Goal: Task Accomplishment & Management: Complete application form

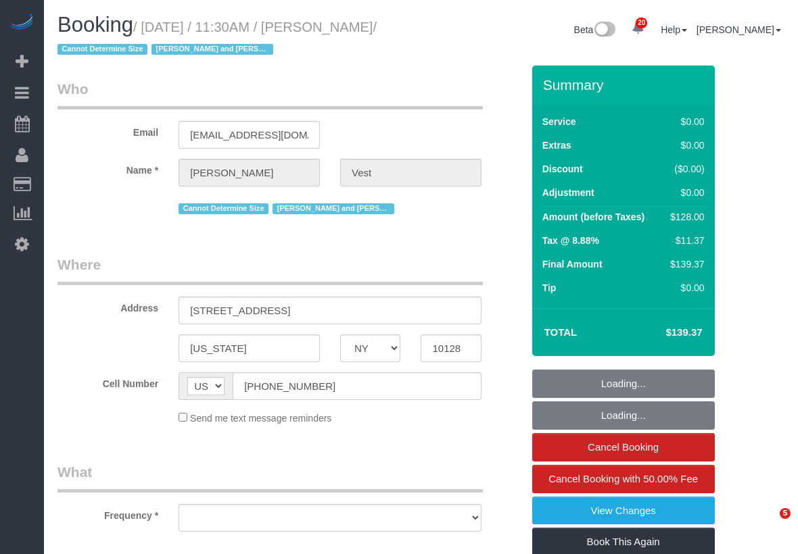
select select "NY"
select select "object:808"
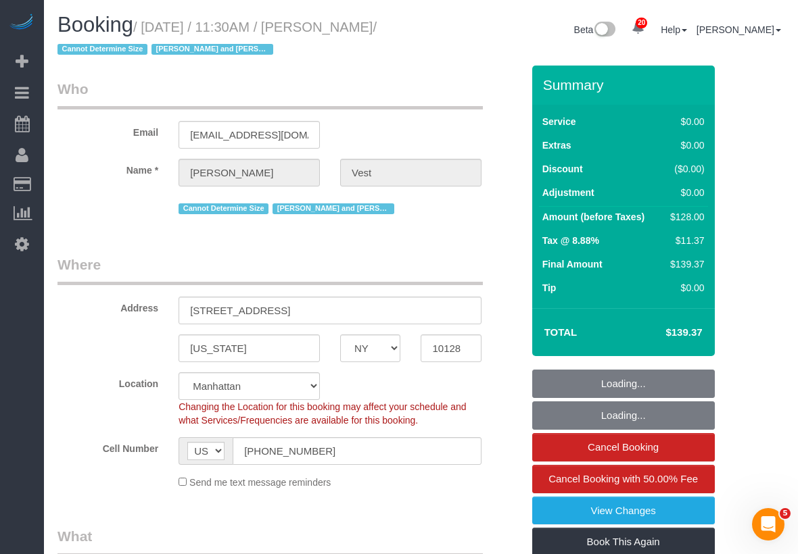
select select "string:stripe-pm_1R74TQ4VGloSiKo7zsvzPauP"
select select "1"
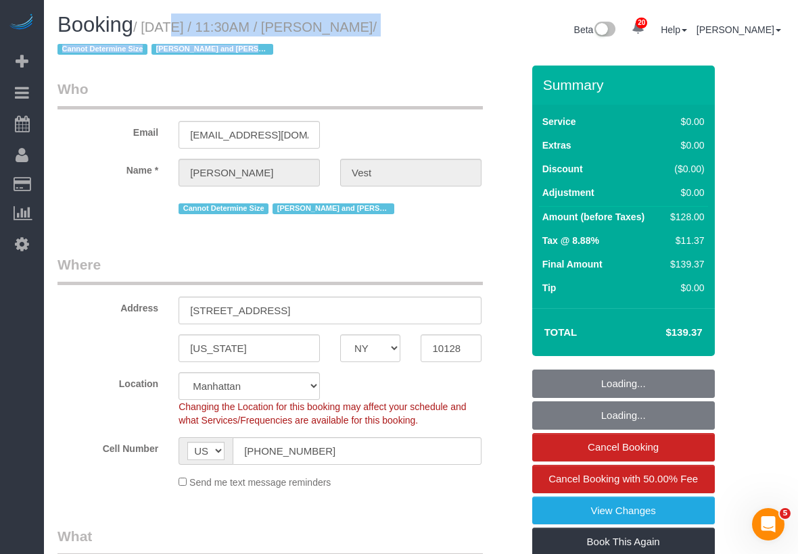
select select "object:957"
select select "number:57"
select select "number:74"
select select "number:15"
select select "number:6"
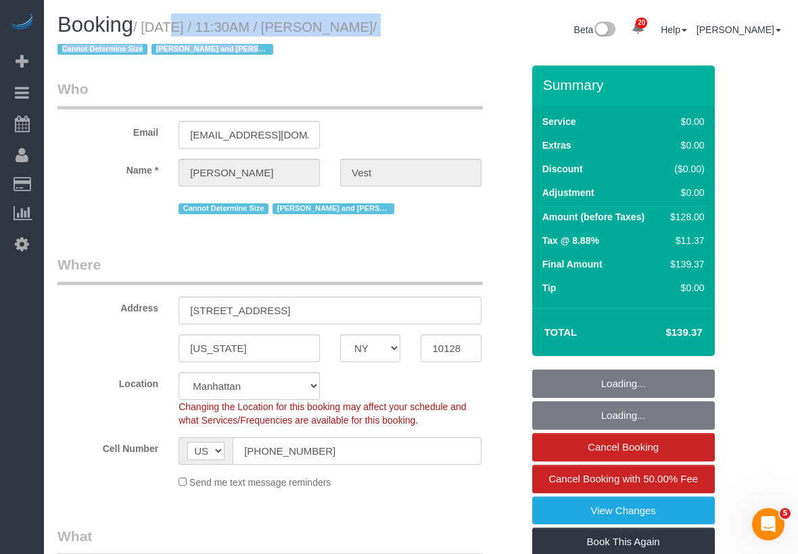
drag, startPoint x: 152, startPoint y: 26, endPoint x: 90, endPoint y: 52, distance: 67.6
click at [90, 52] on small "/ September 17, 2025 / 11:30AM / Jennifer Vest / Cannot Determine Size Isabella…" at bounding box center [216, 39] width 319 height 38
copy small "September 17, 2025 / 11:30AM / Jennifer Vest /"
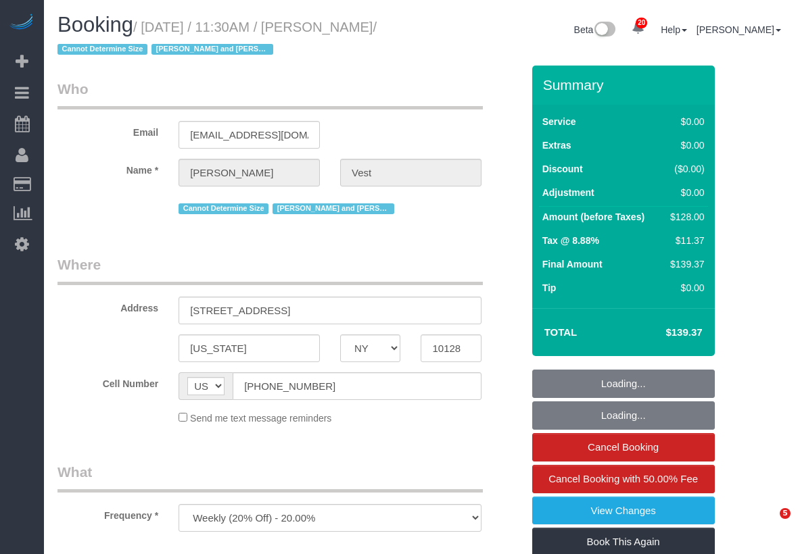
select select "NY"
select select "string:stripe-pm_1R74TQ4VGloSiKo7zsvzPauP"
select select "1"
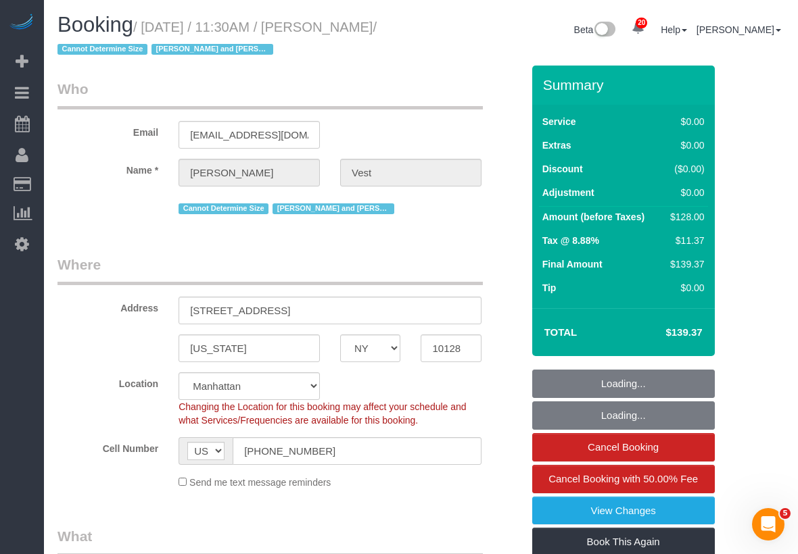
select select "object:921"
select select "number:57"
select select "number:74"
select select "number:15"
select select "number:6"
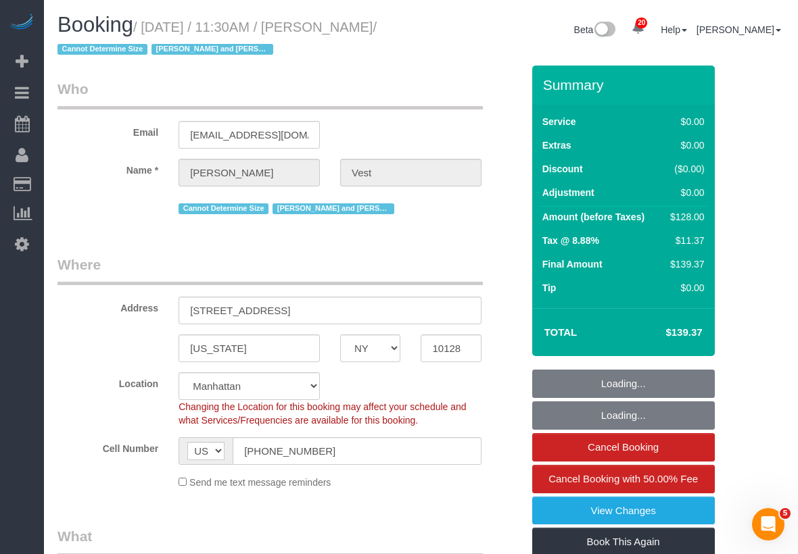
select select "1"
